Goal: Transaction & Acquisition: Book appointment/travel/reservation

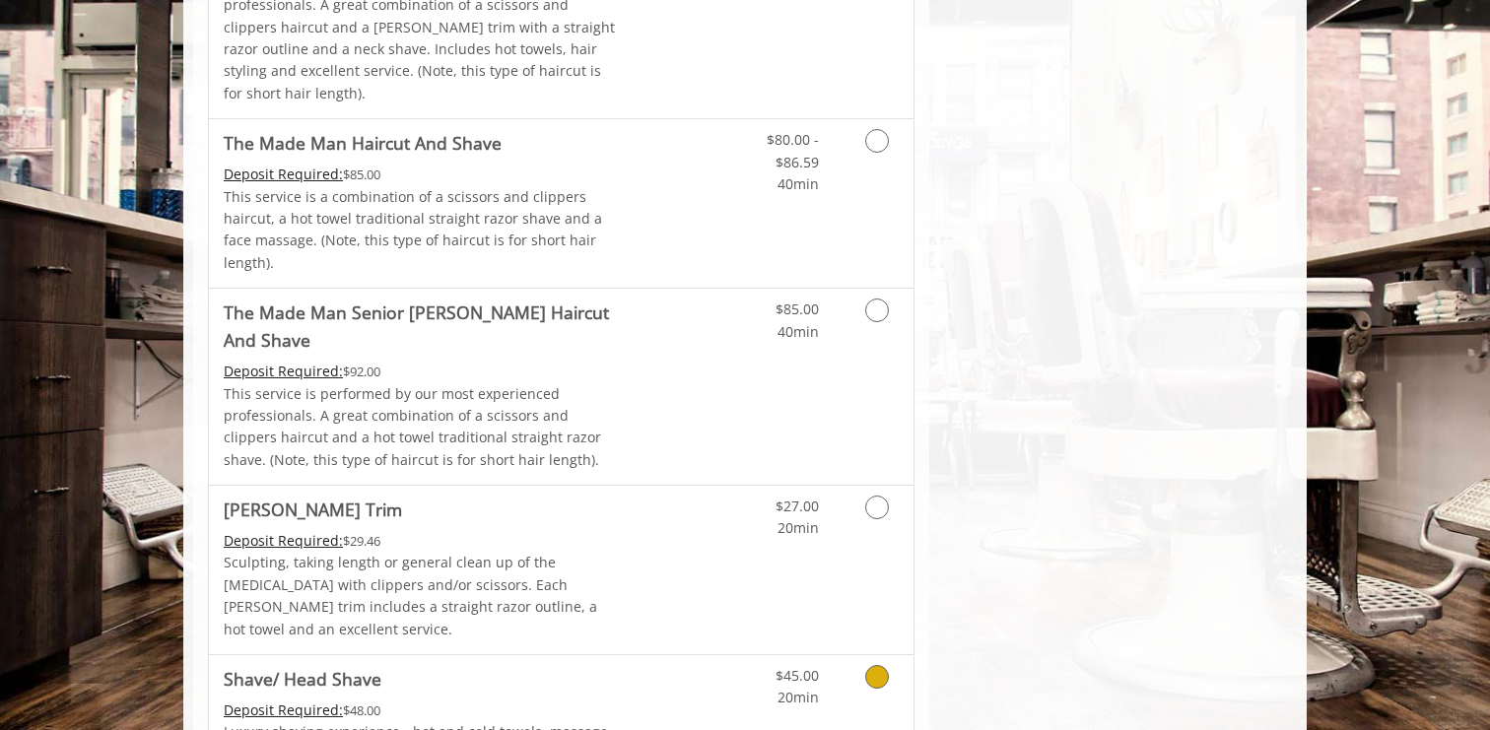
scroll to position [1826, 0]
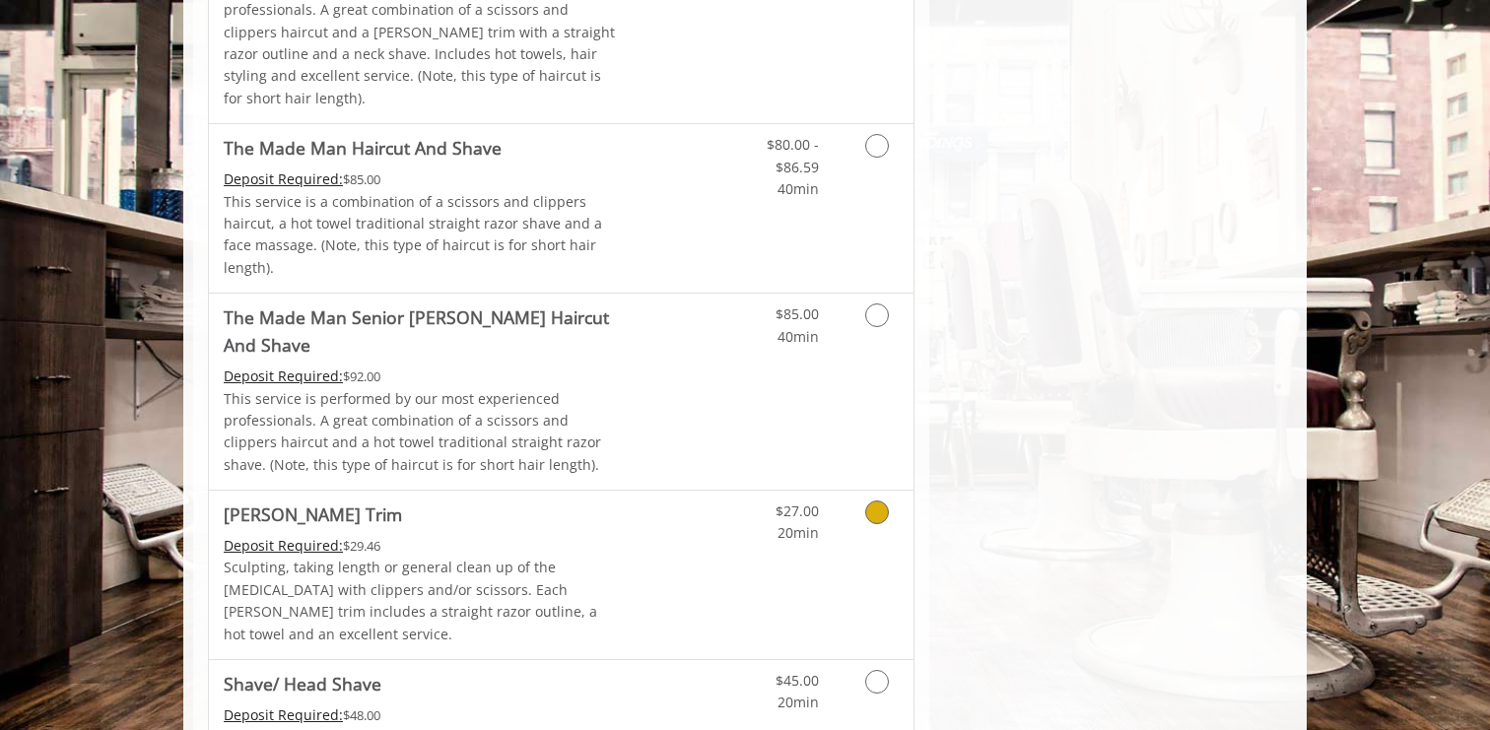
click at [879, 501] on icon "Grooming services" at bounding box center [877, 513] width 24 height 24
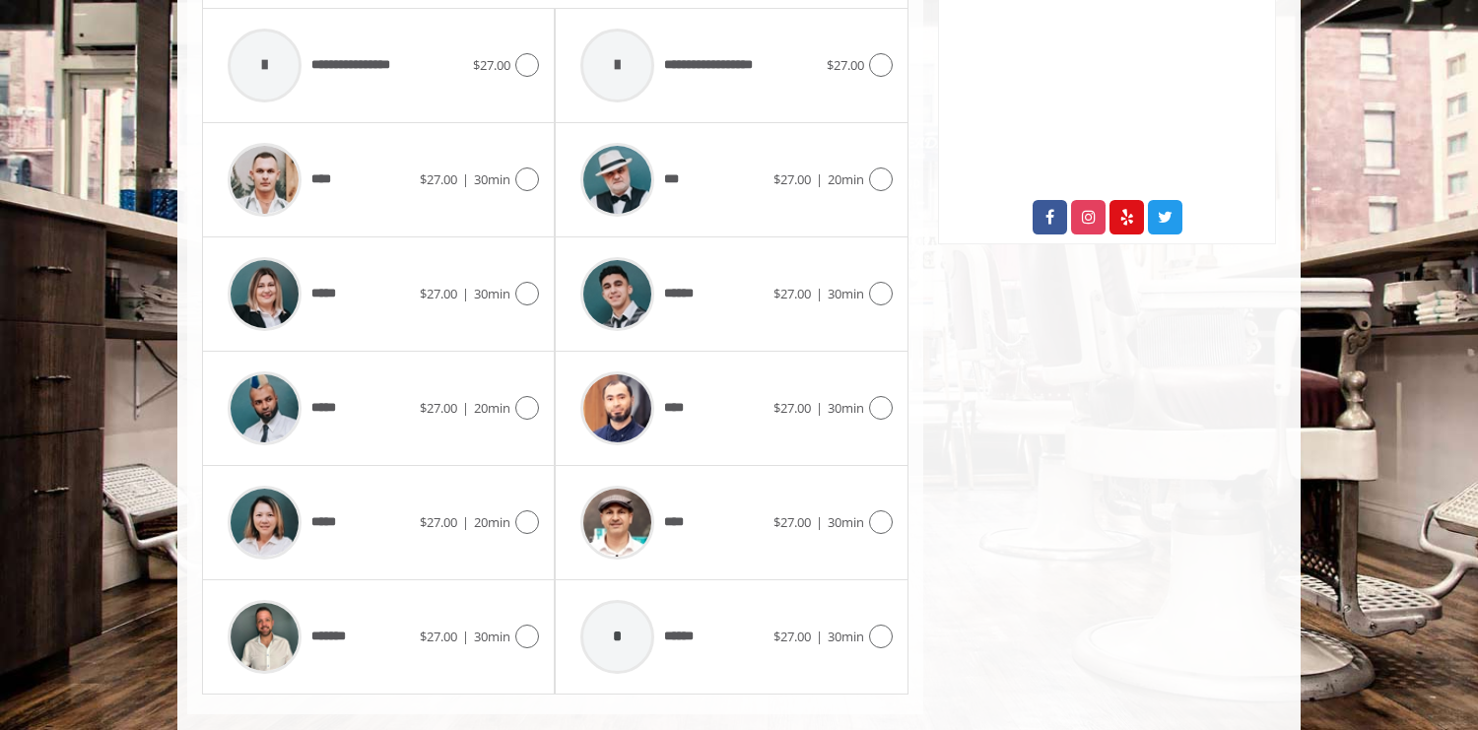
scroll to position [992, 0]
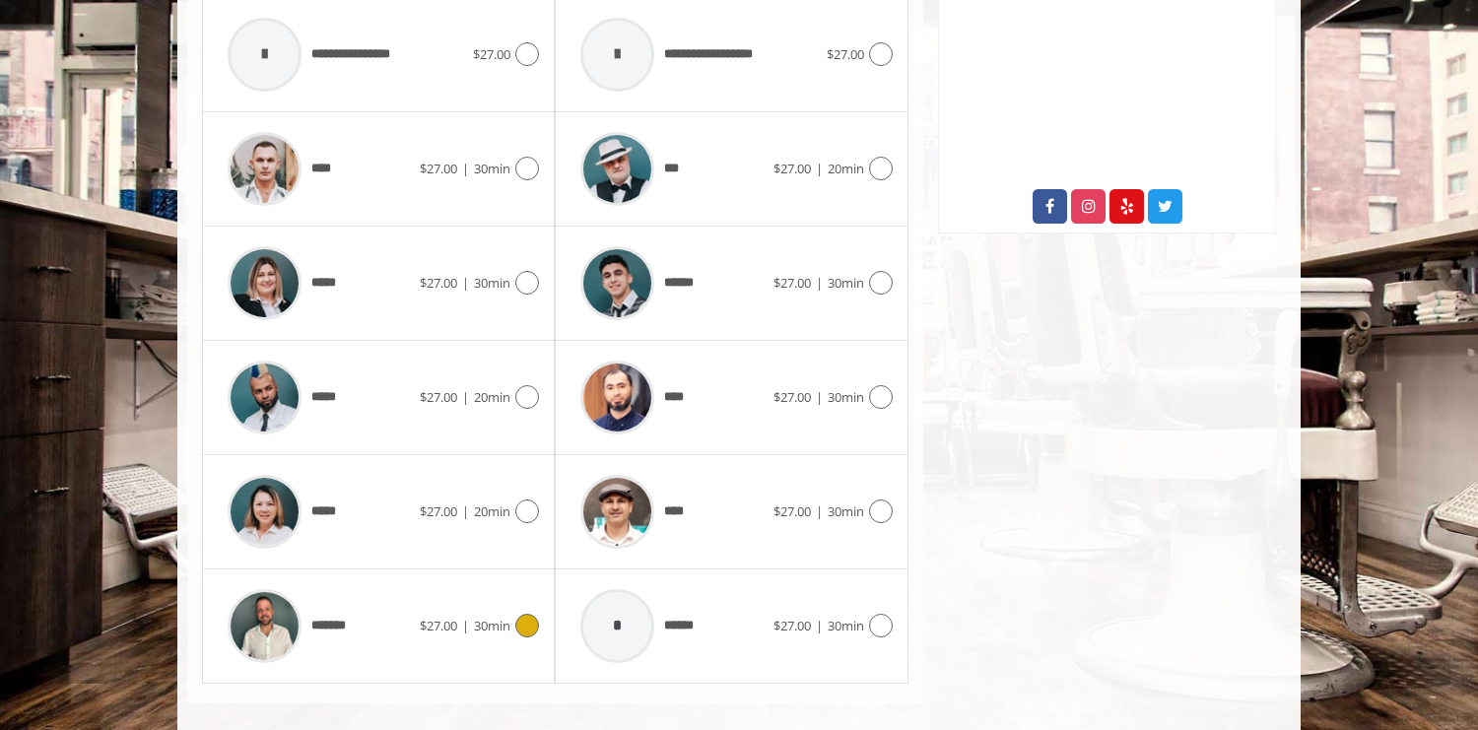
click at [304, 609] on div at bounding box center [265, 627] width 94 height 94
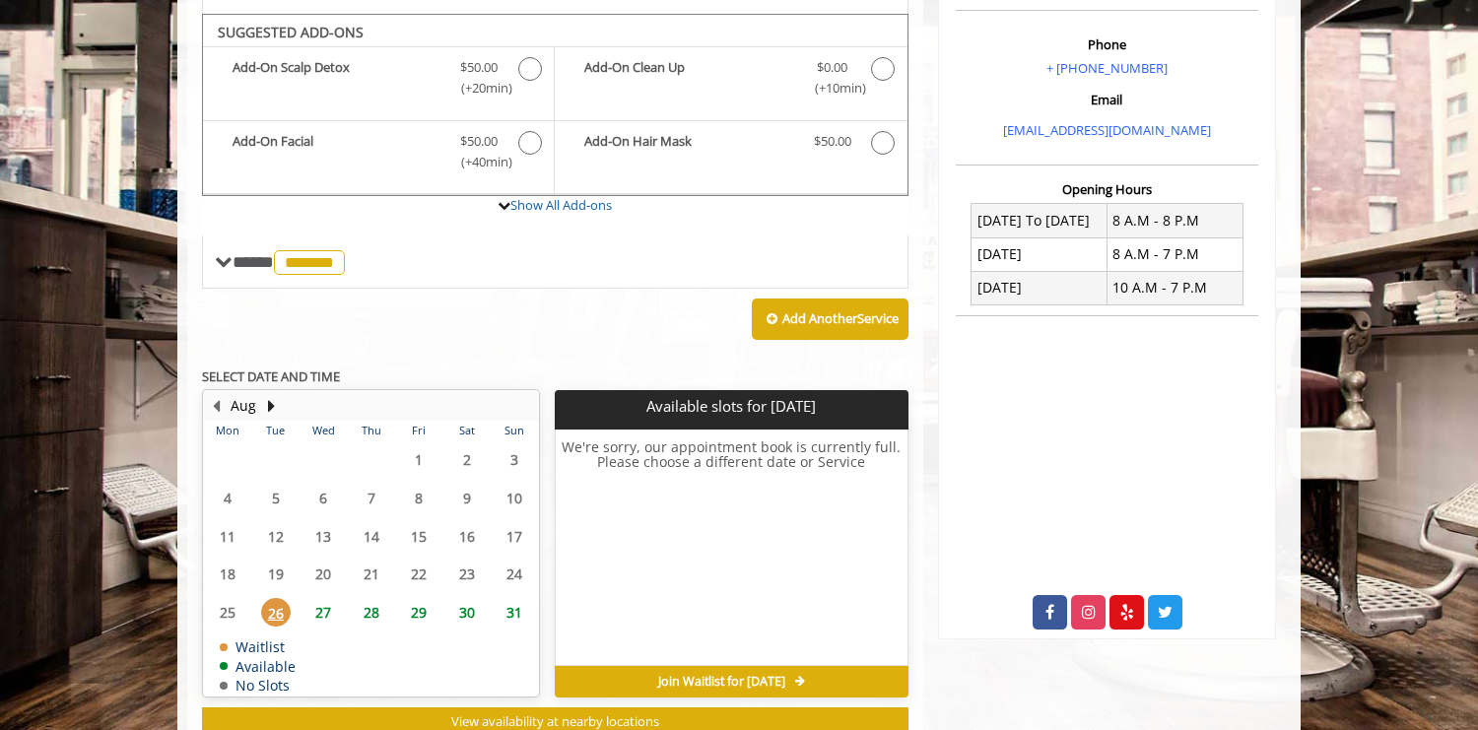
scroll to position [579, 0]
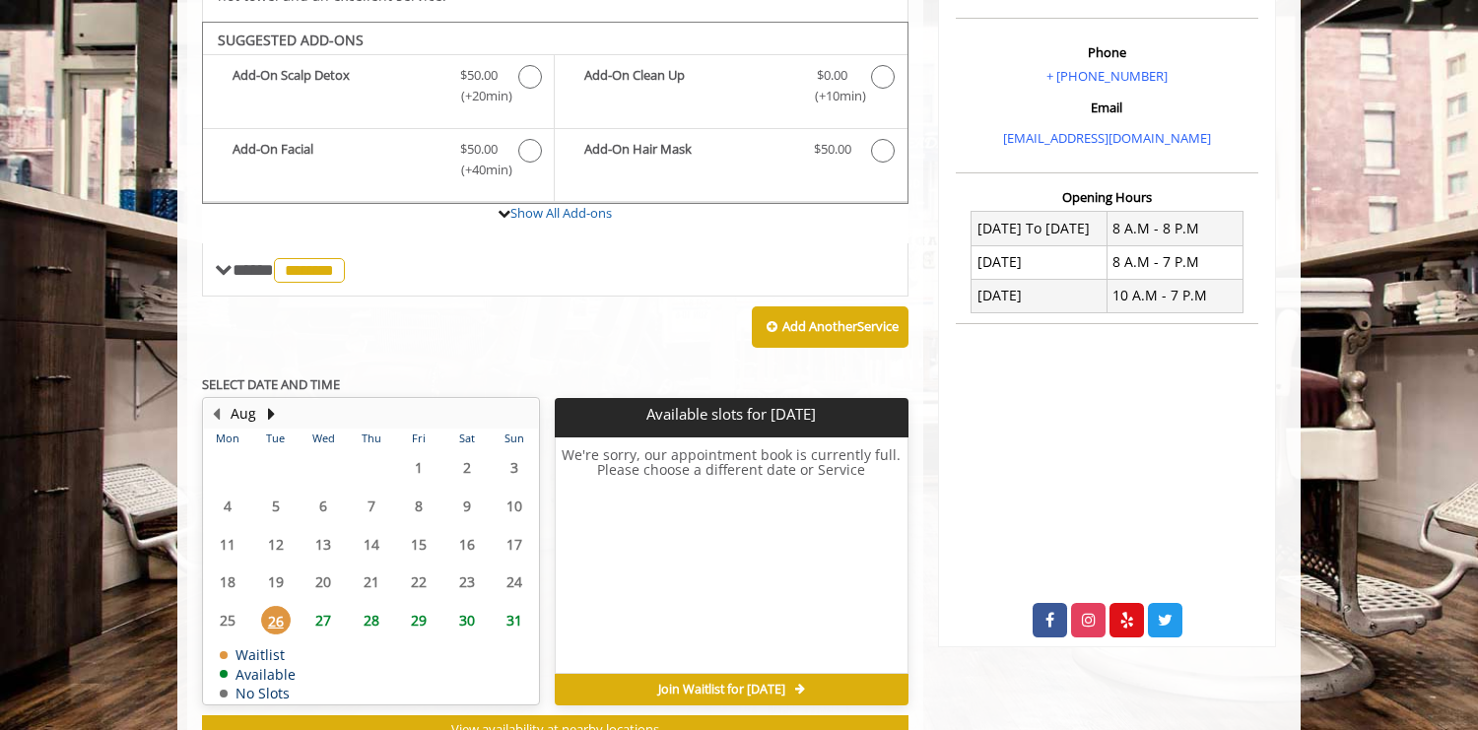
click at [321, 606] on span "27" at bounding box center [323, 620] width 30 height 29
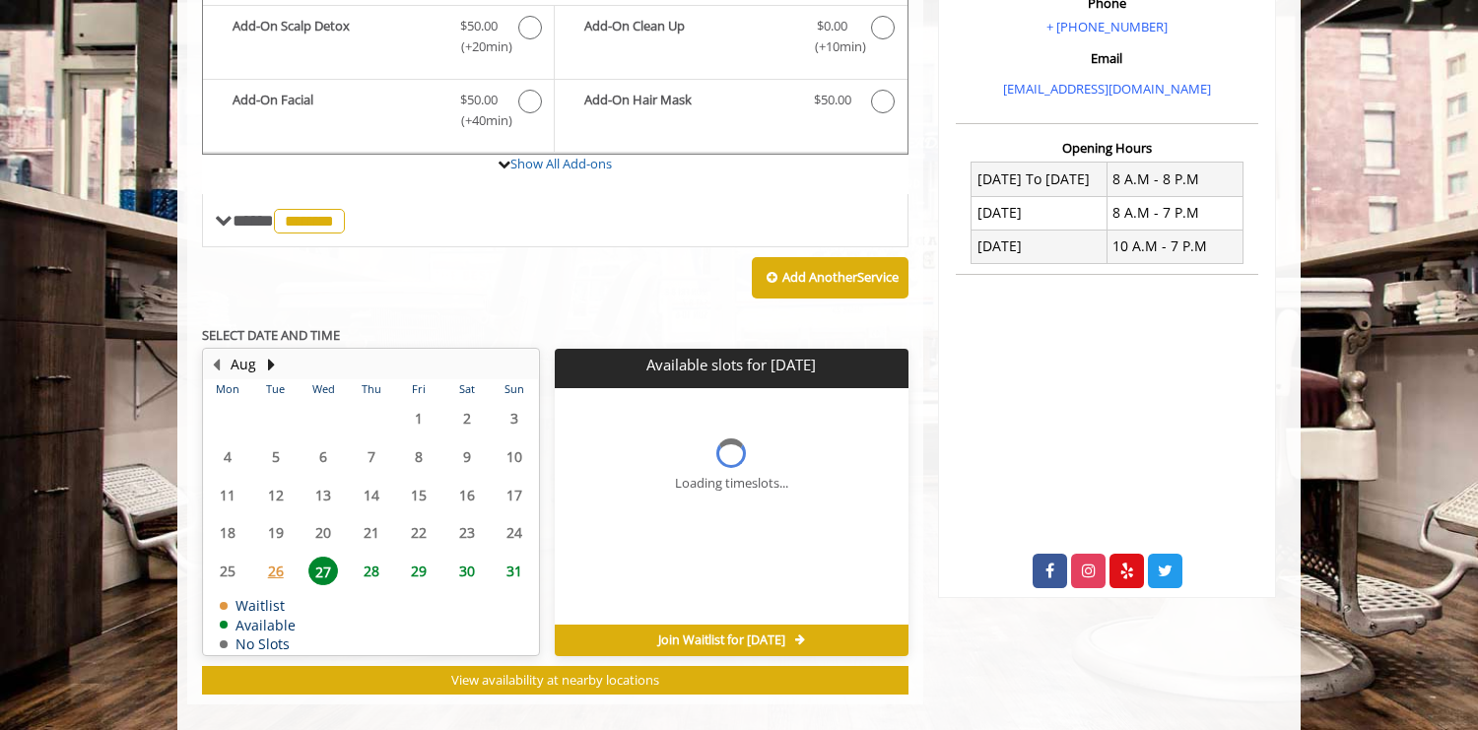
scroll to position [642, 0]
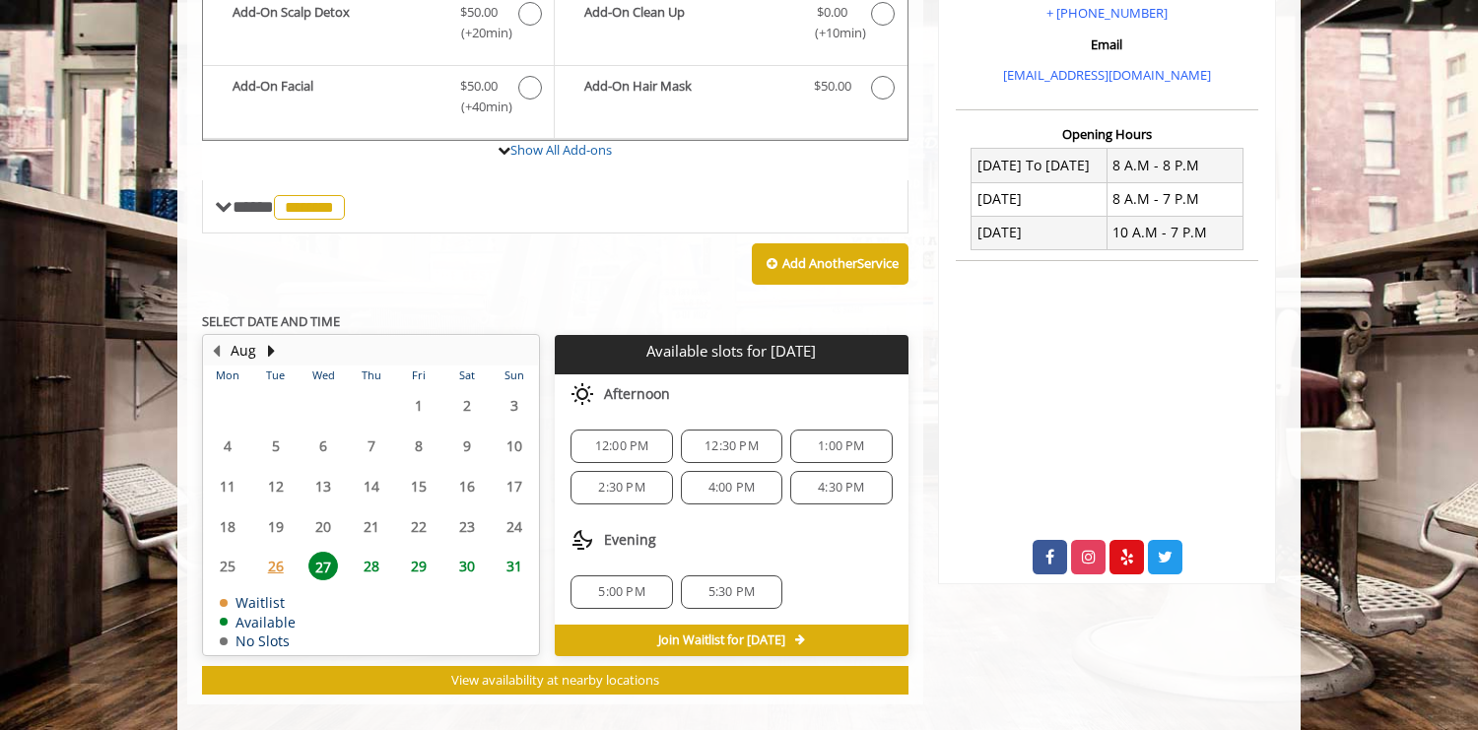
click at [366, 552] on span "28" at bounding box center [372, 566] width 30 height 29
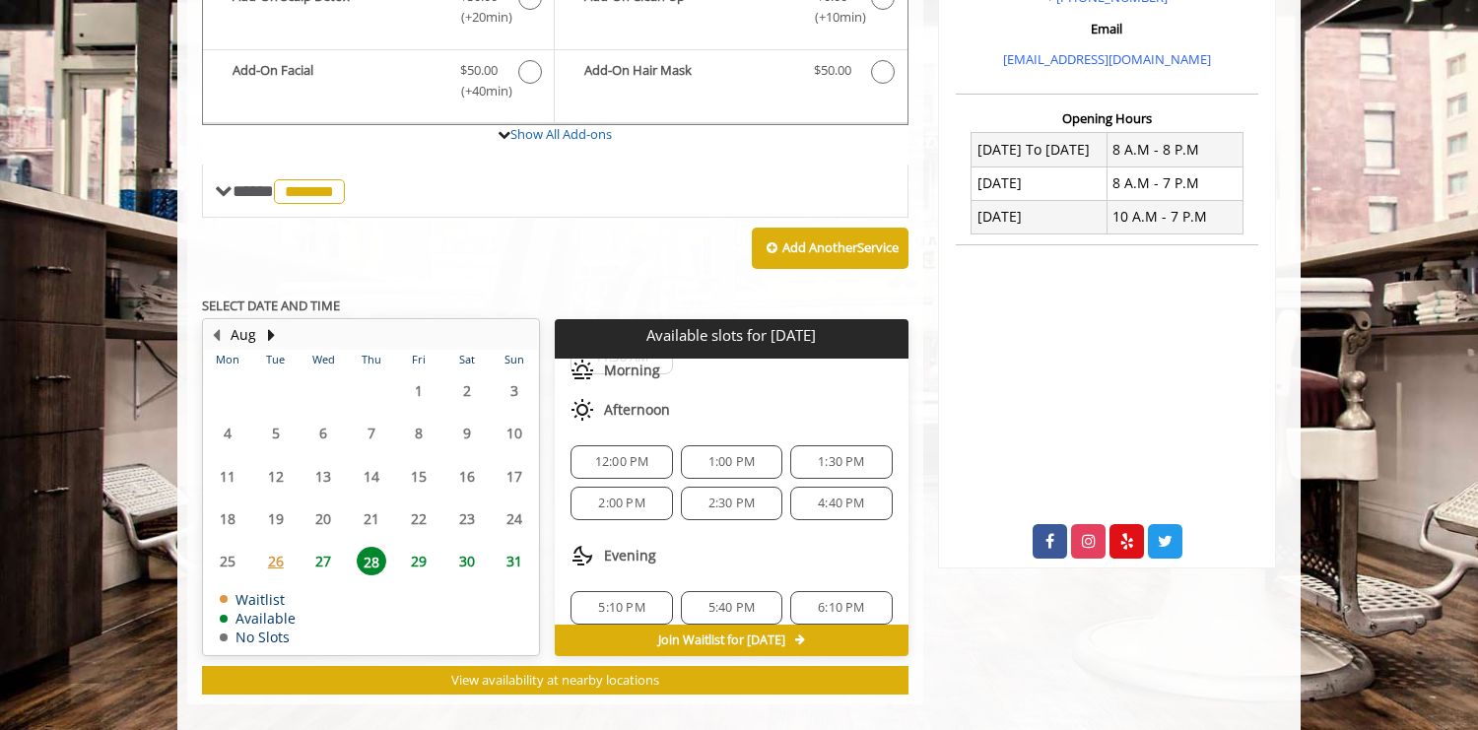
scroll to position [130, 0]
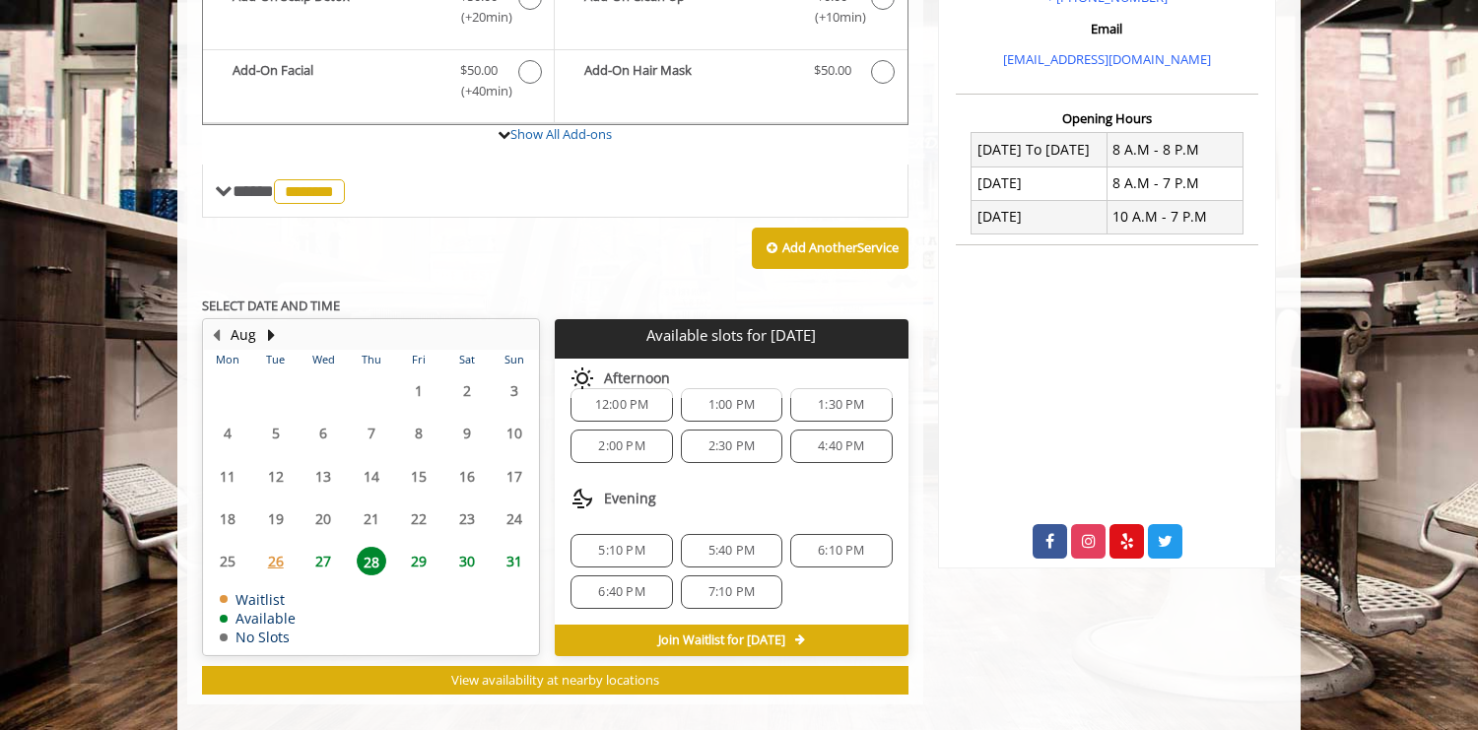
click at [324, 547] on span "27" at bounding box center [323, 561] width 30 height 29
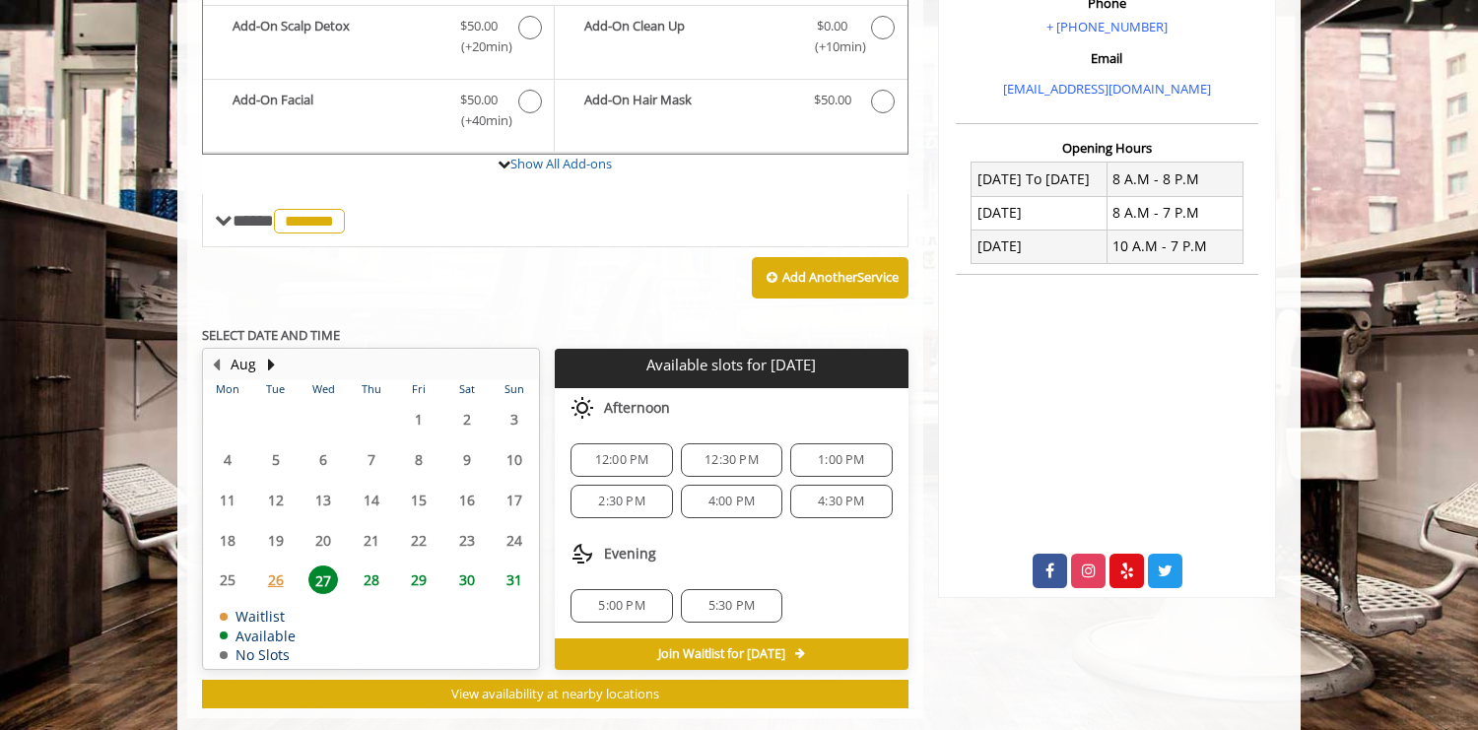
scroll to position [642, 0]
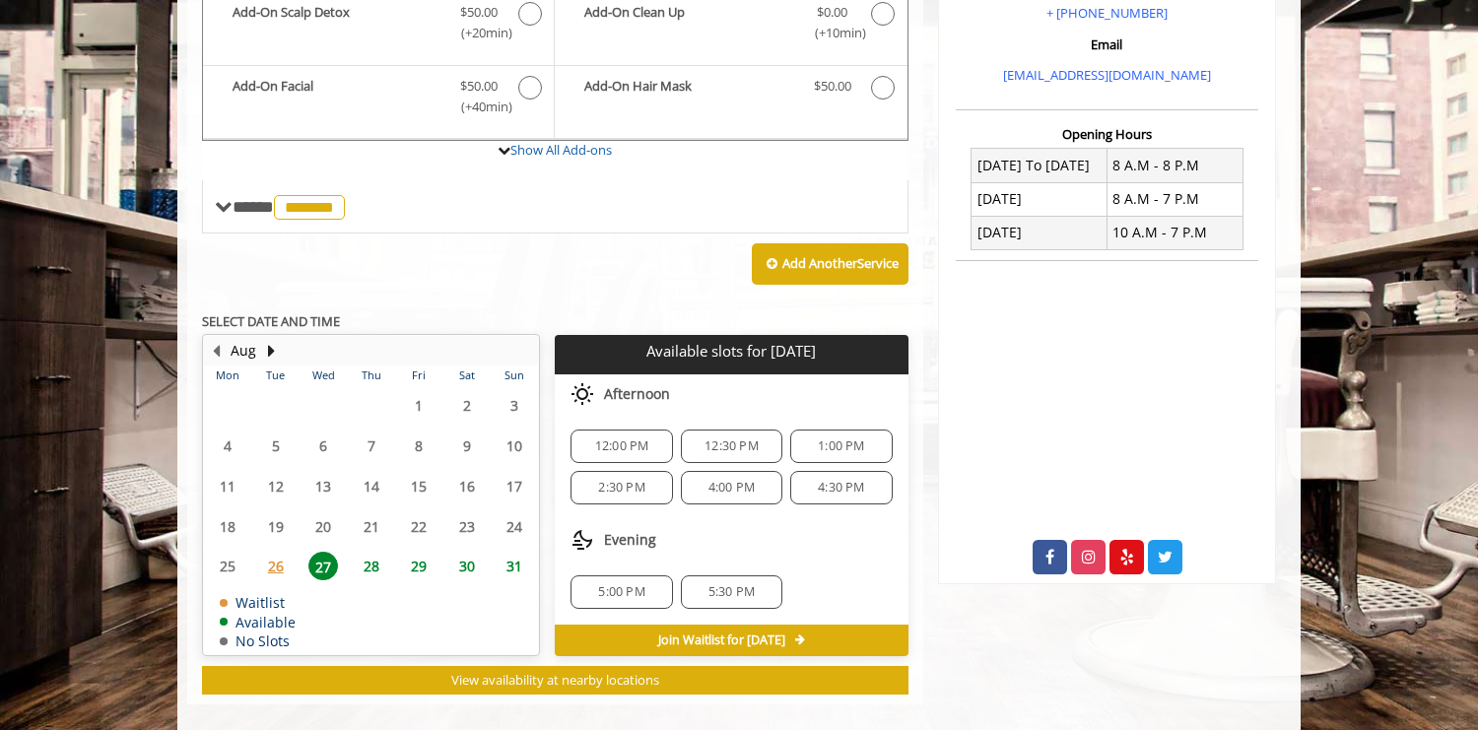
click at [644, 480] on span "2:30 PM" at bounding box center [621, 488] width 46 height 16
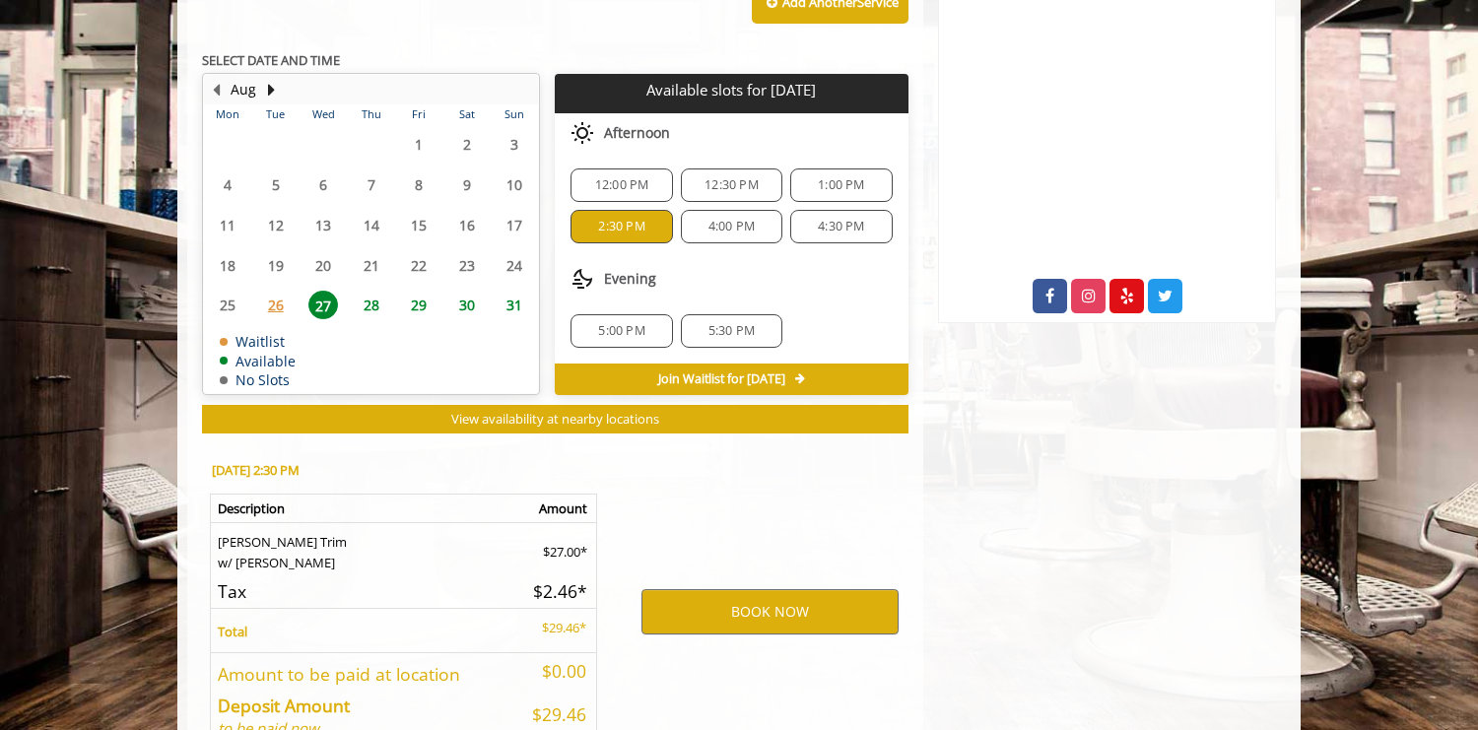
scroll to position [998, 0]
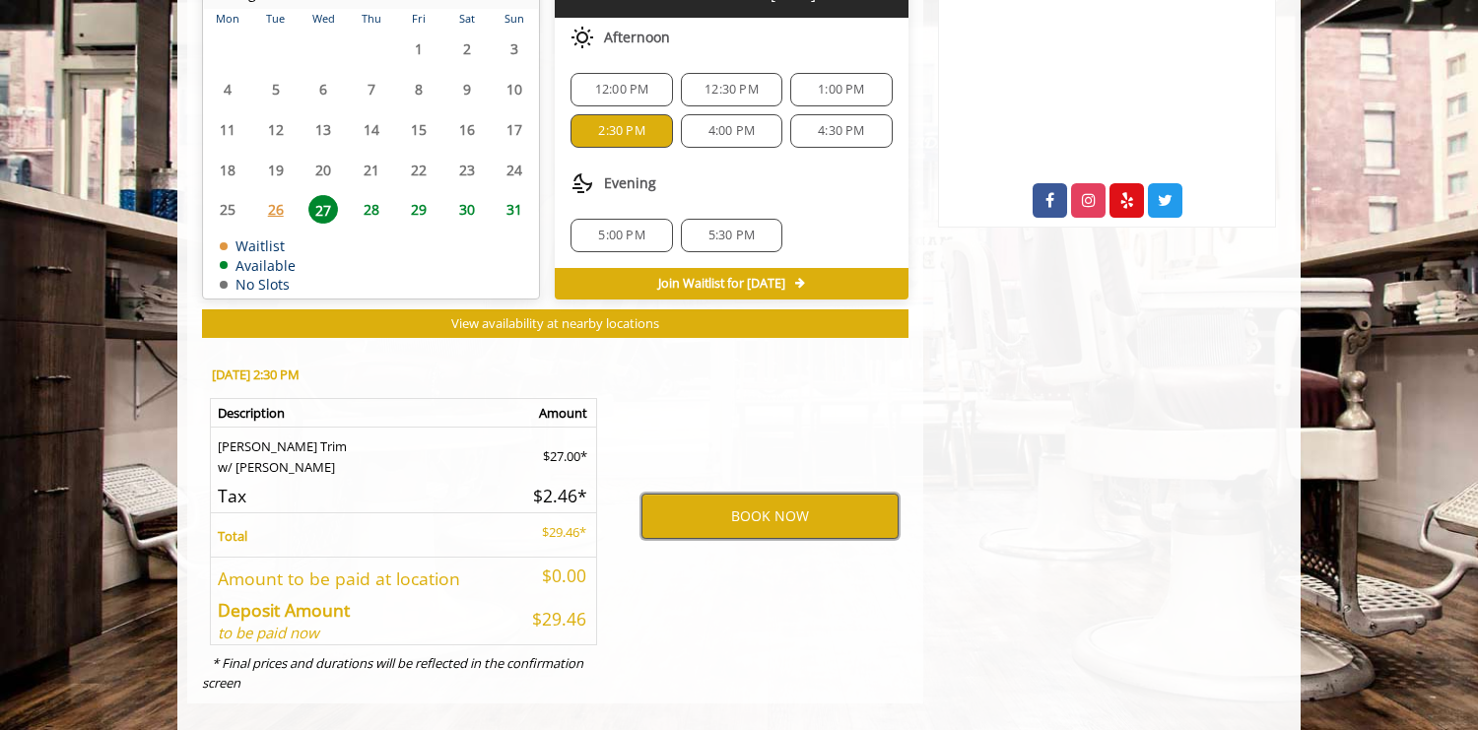
click at [758, 496] on button "BOOK NOW" at bounding box center [770, 516] width 257 height 45
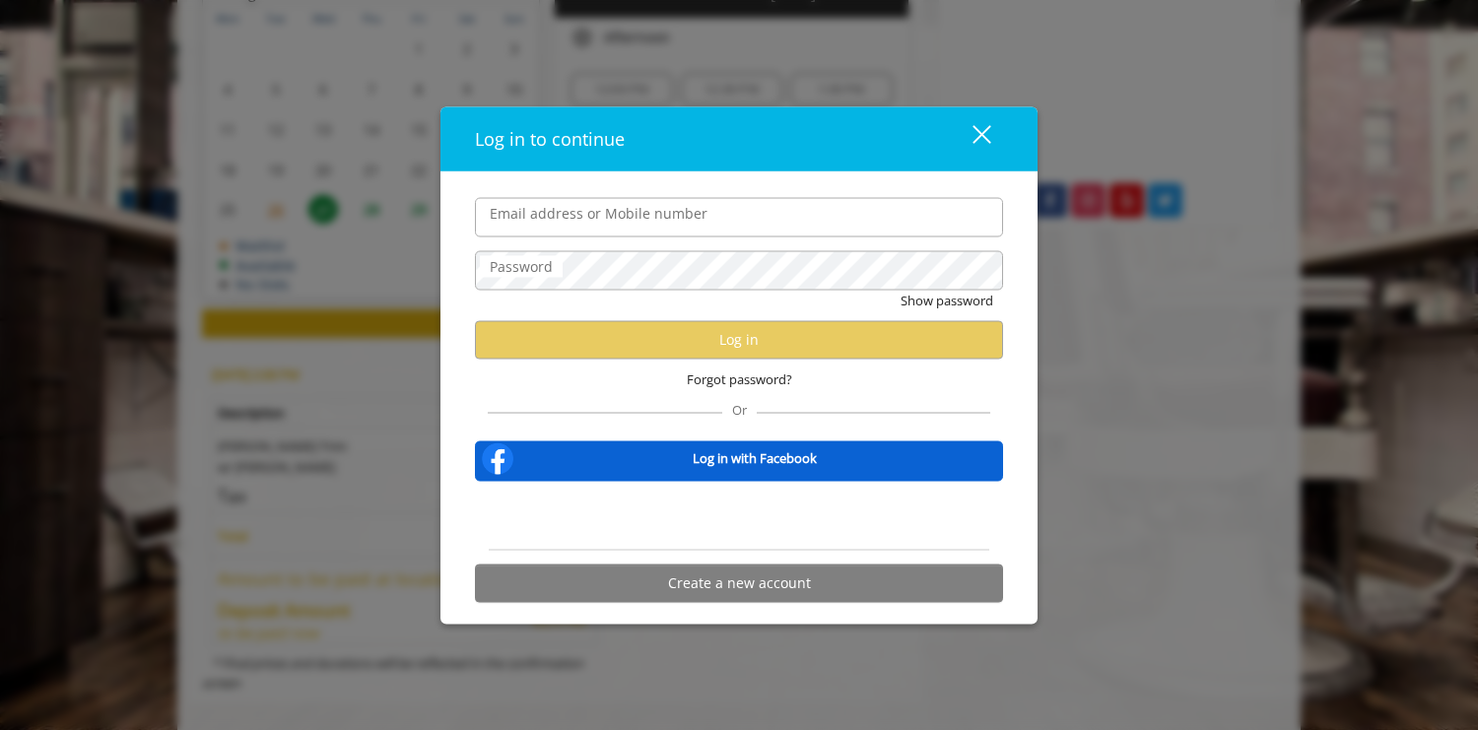
type input "**********"
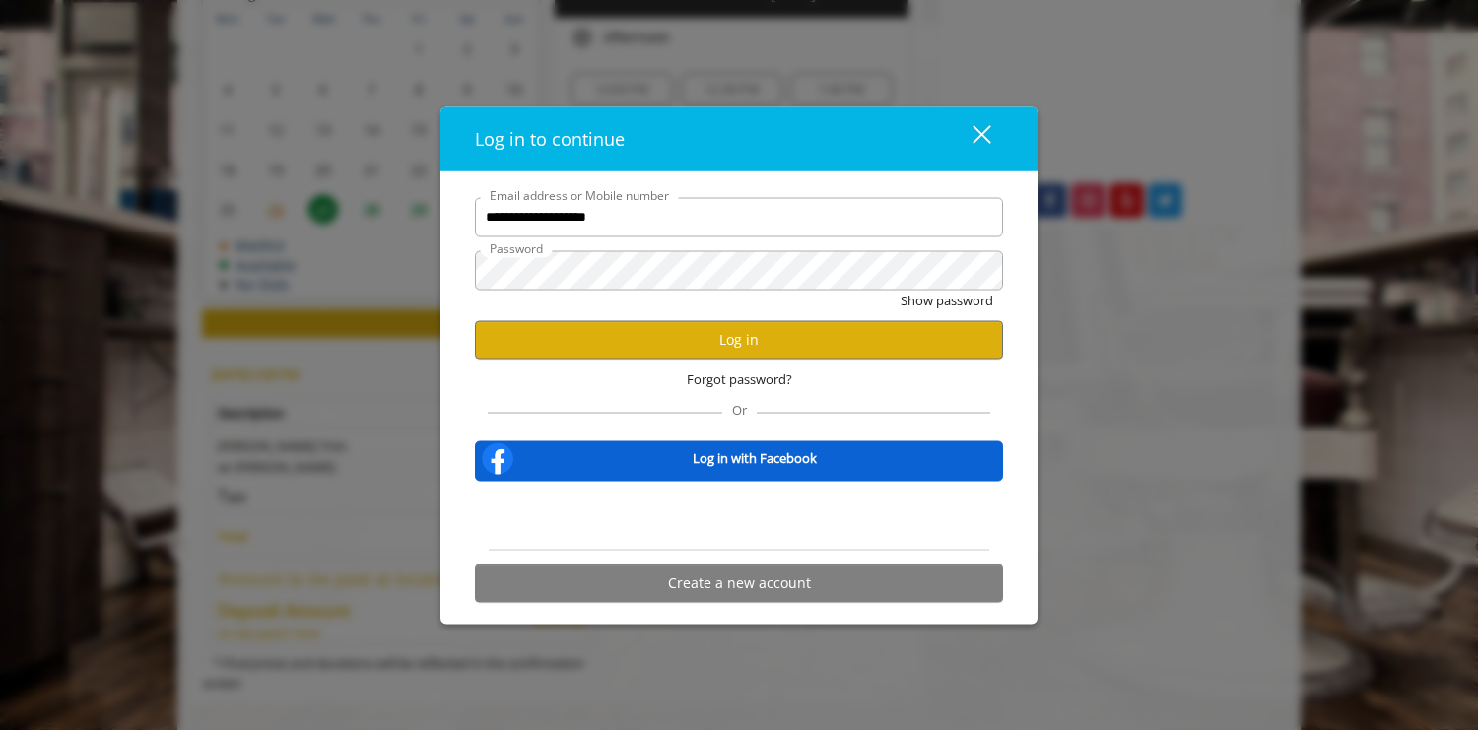
scroll to position [0, 0]
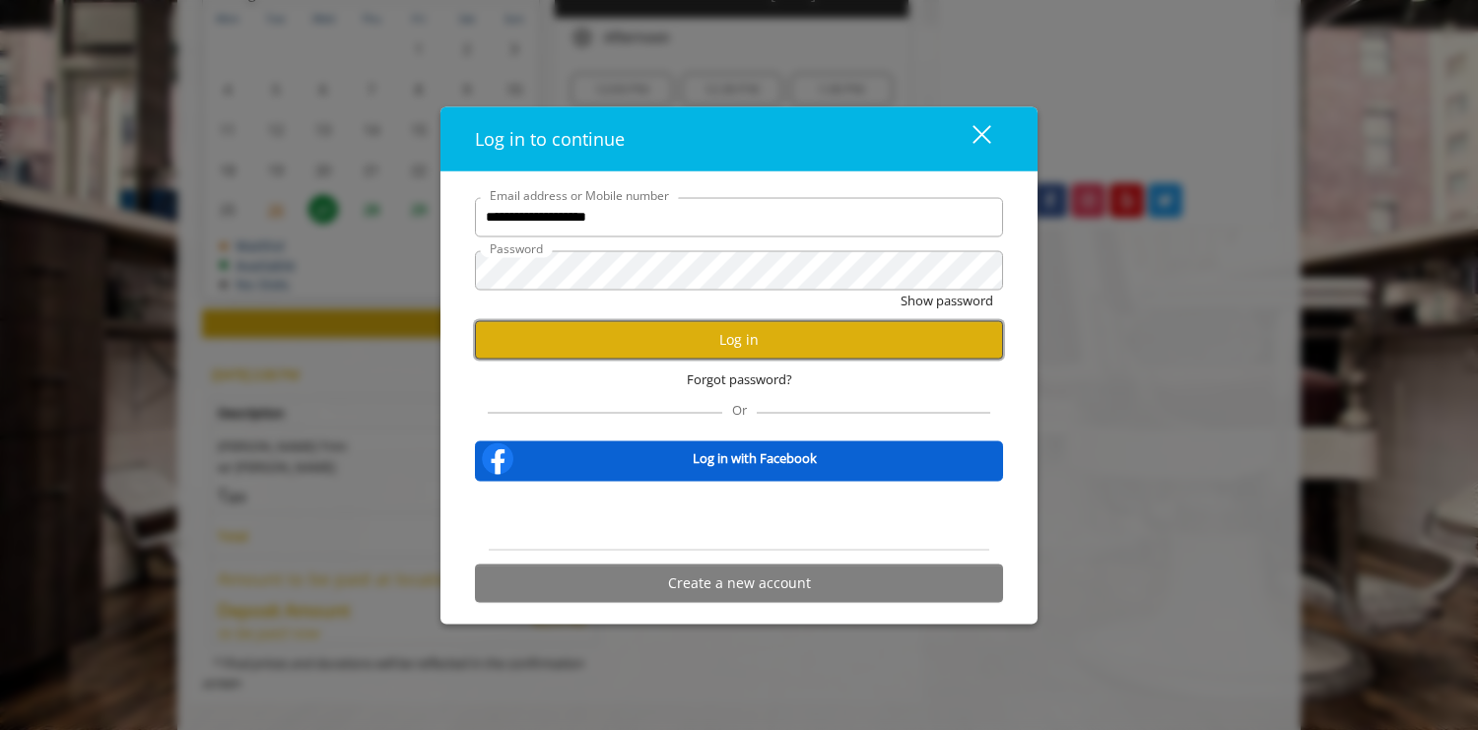
click at [749, 335] on button "Log in" at bounding box center [739, 339] width 528 height 38
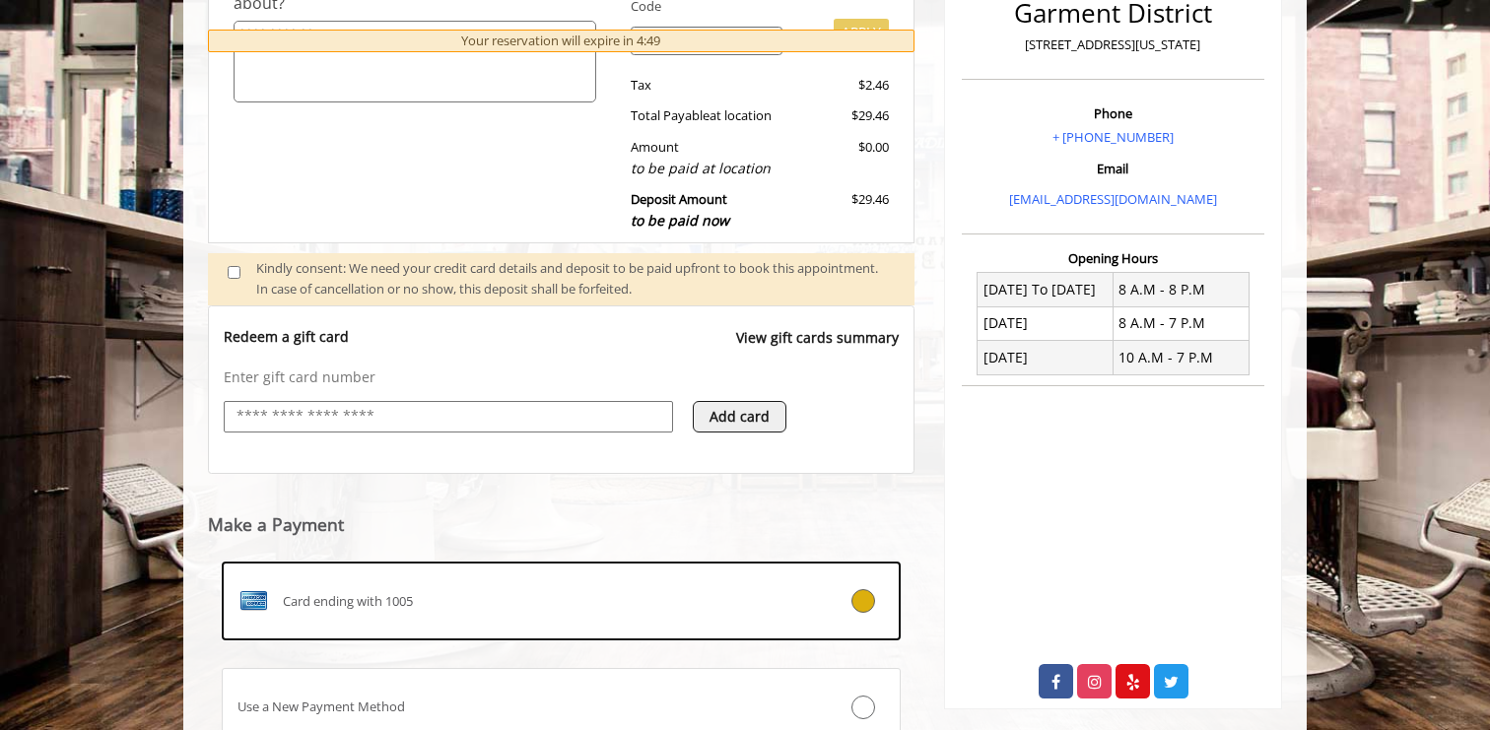
scroll to position [678, 0]
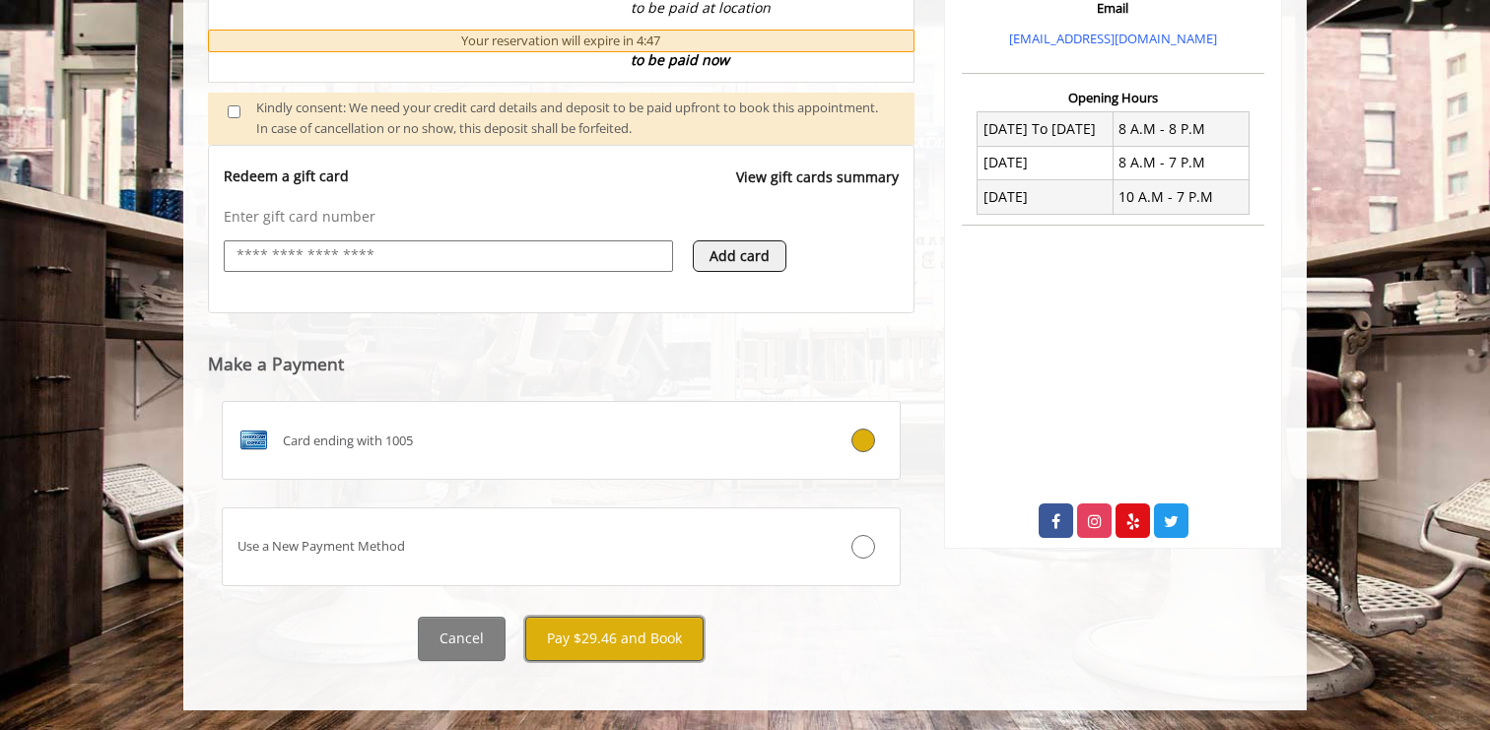
click at [608, 630] on button "Pay $29.46 and Book" at bounding box center [614, 639] width 178 height 44
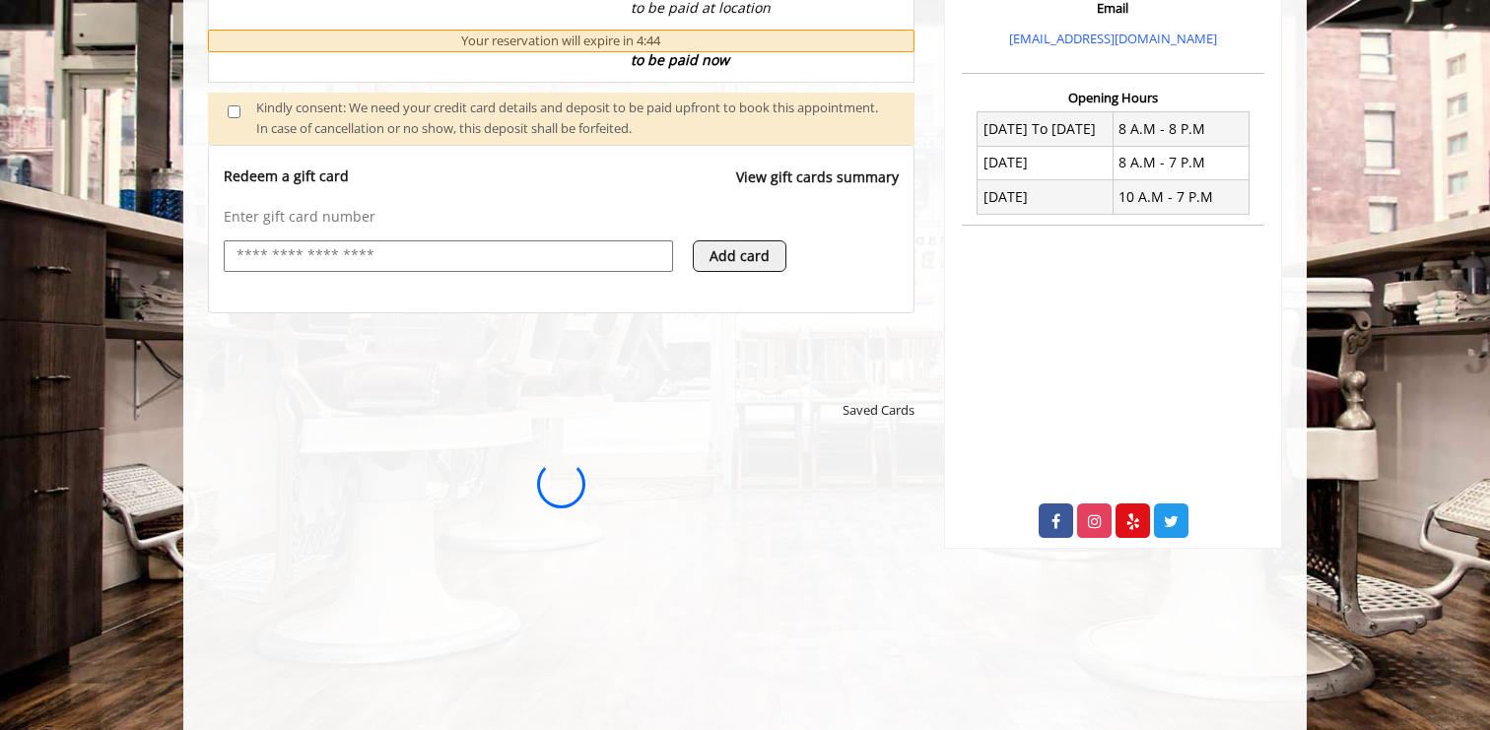
scroll to position [0, 0]
